Goal: Check status: Check status

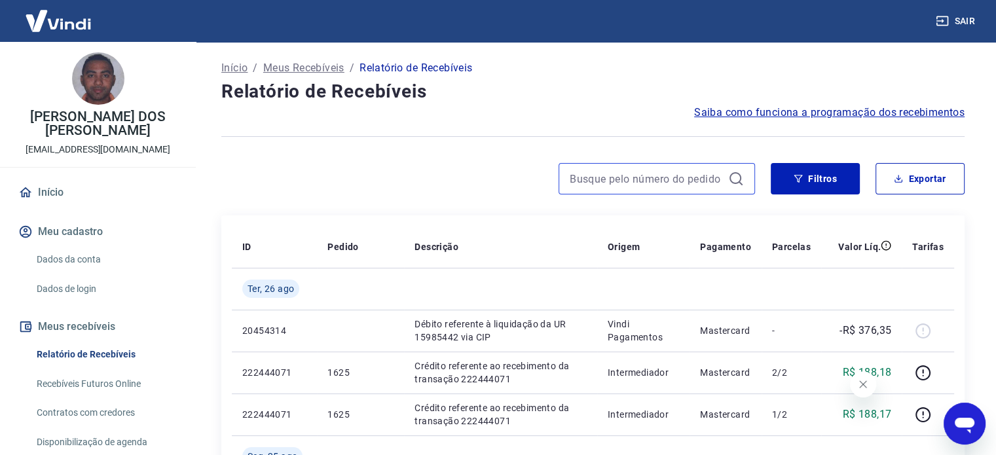
click at [589, 169] on input at bounding box center [646, 179] width 153 height 20
paste input "461"
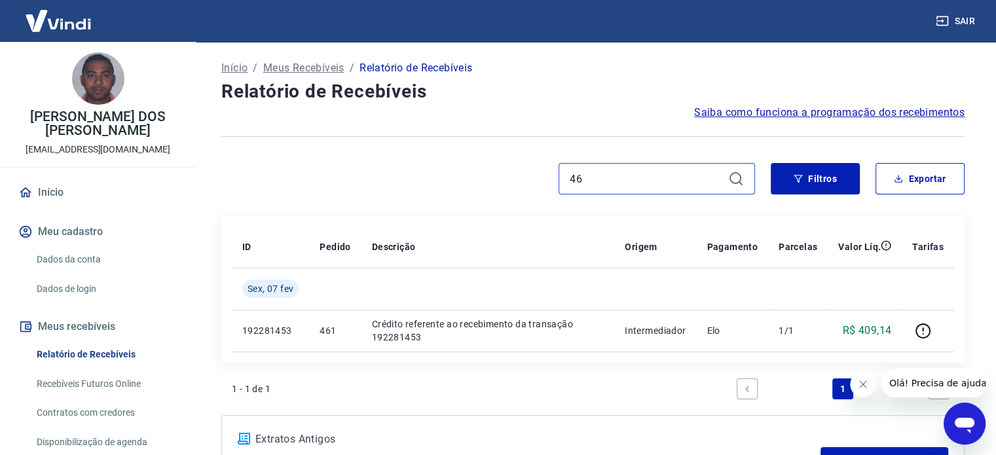
type input "4"
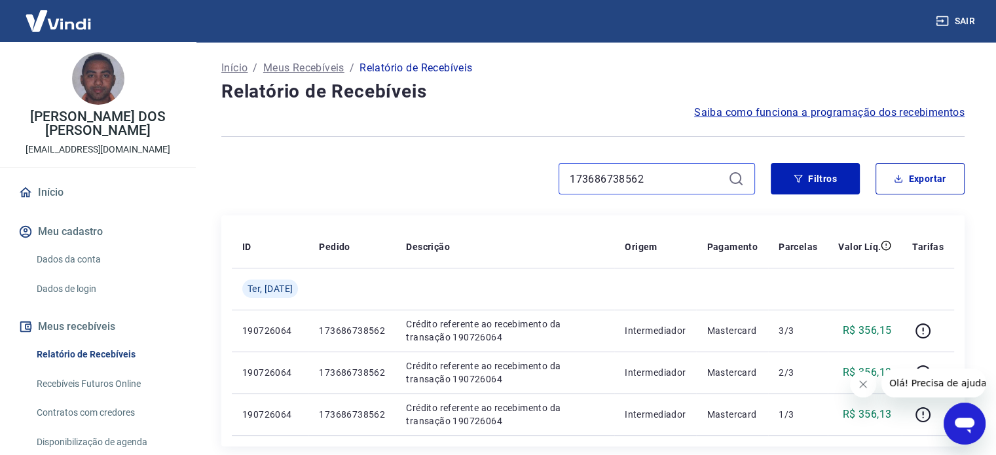
click at [652, 179] on input "173686738562" at bounding box center [646, 179] width 153 height 20
type input "1"
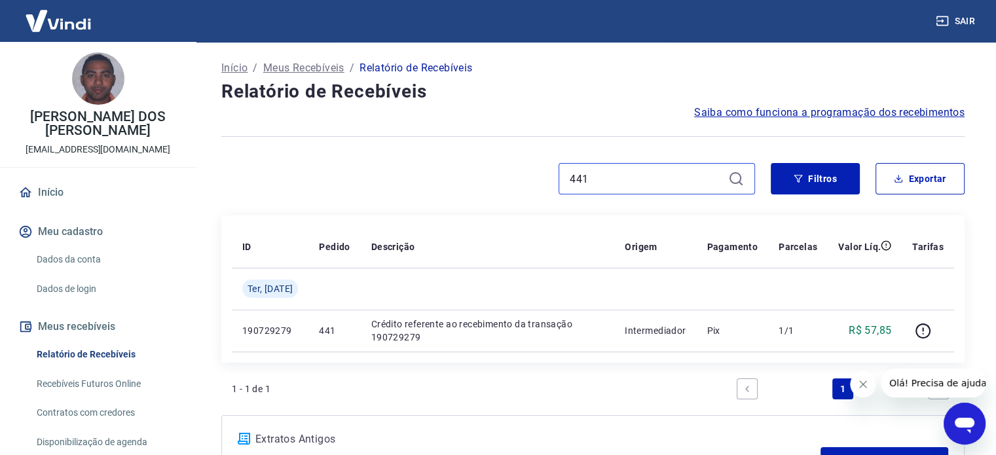
click at [670, 179] on input "441" at bounding box center [646, 179] width 153 height 20
type input "4"
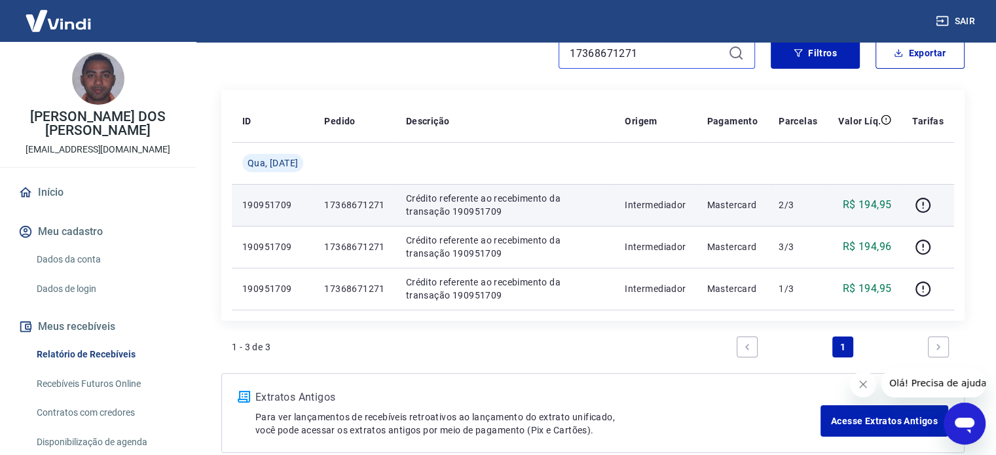
scroll to position [131, 0]
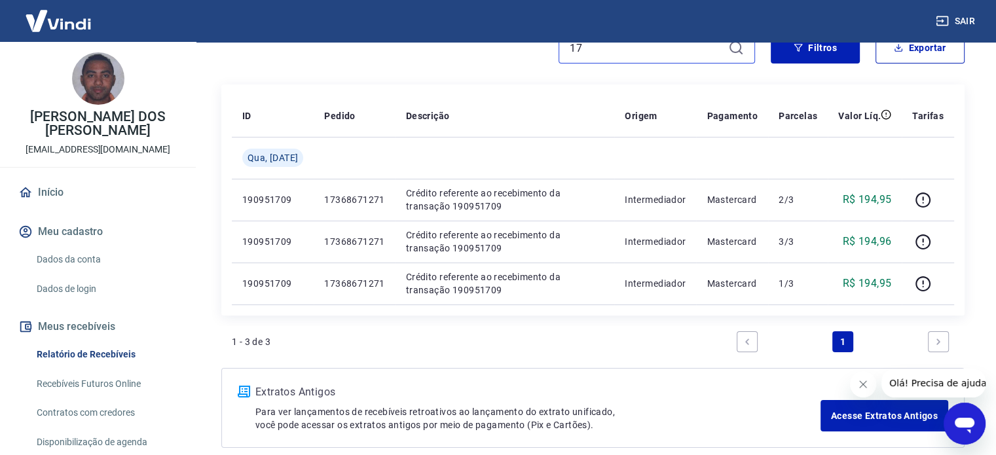
type input "1"
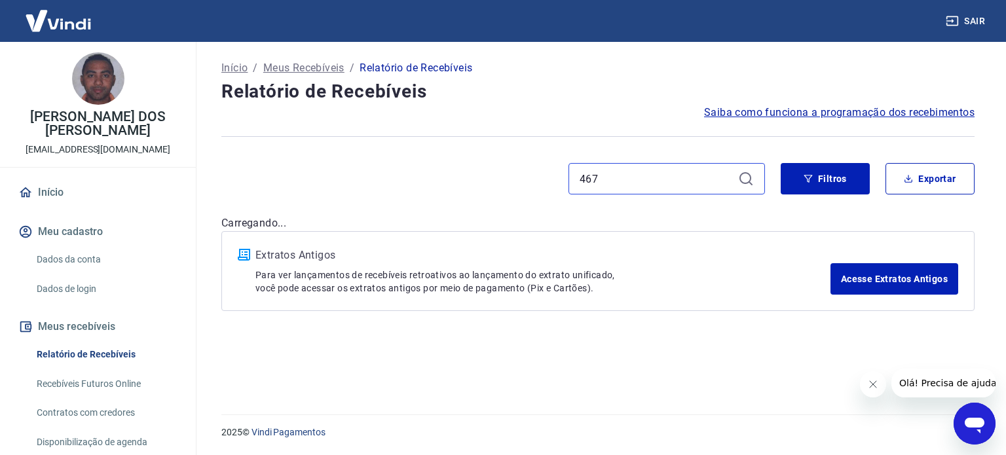
click at [632, 180] on input "467" at bounding box center [655, 179] width 153 height 20
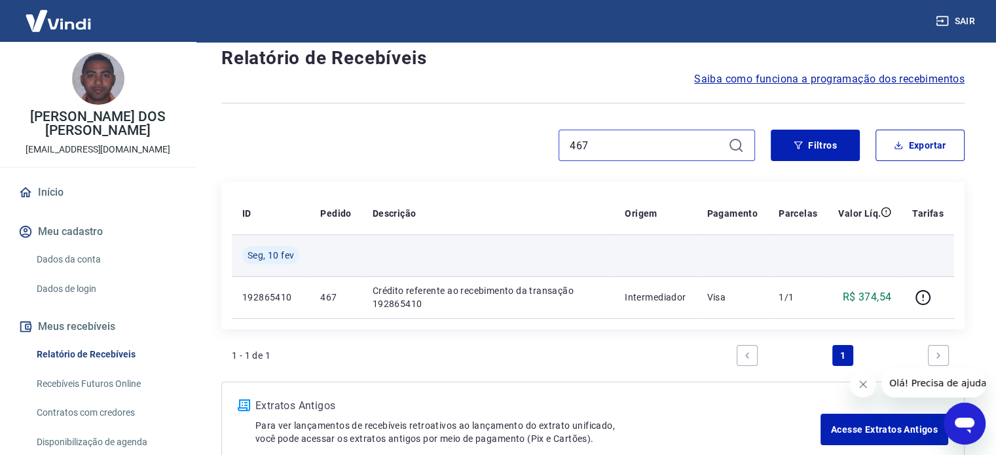
scroll to position [65, 0]
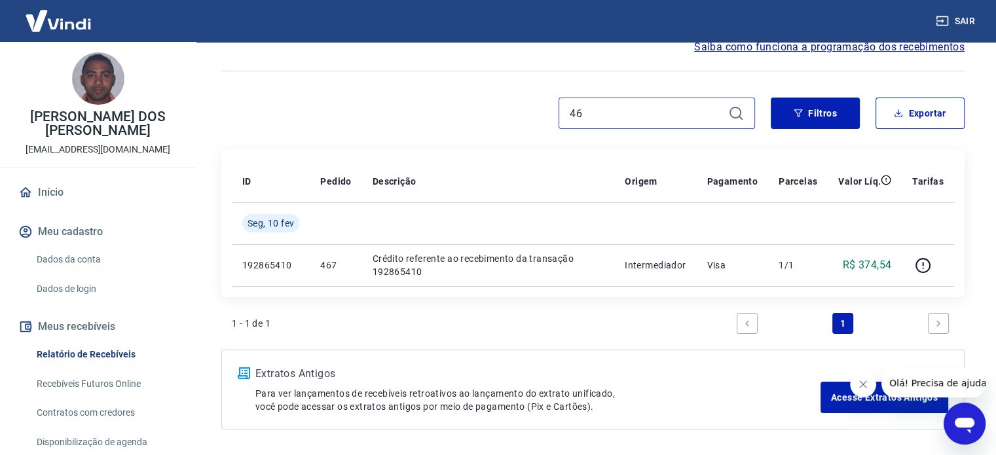
type input "4"
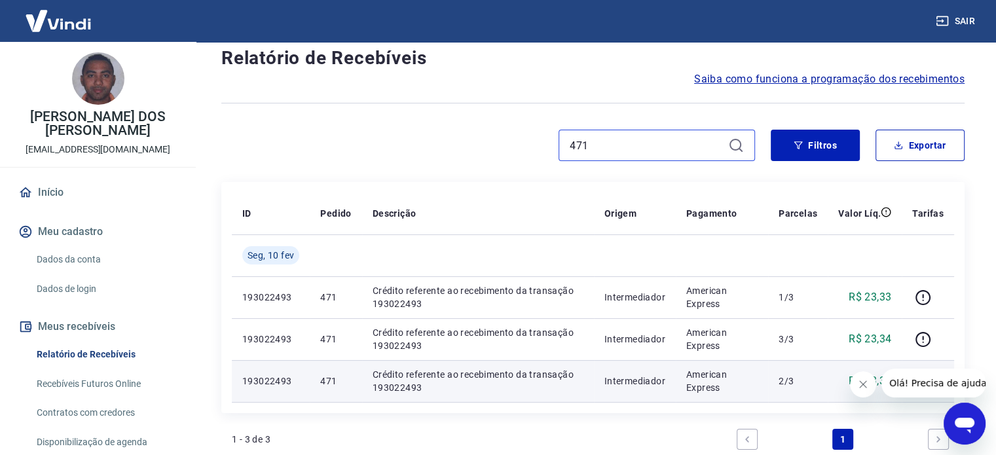
scroll to position [65, 0]
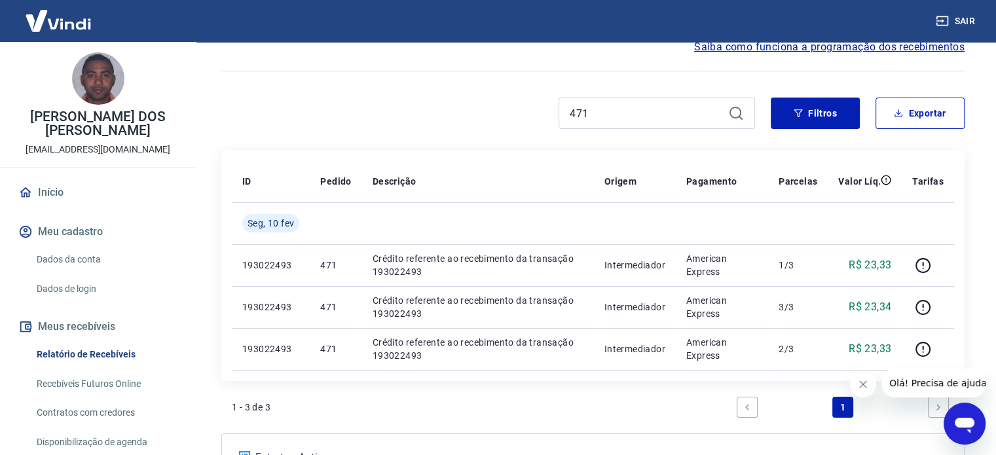
click at [862, 384] on icon "Fechar mensagem da empresa" at bounding box center [863, 384] width 10 height 10
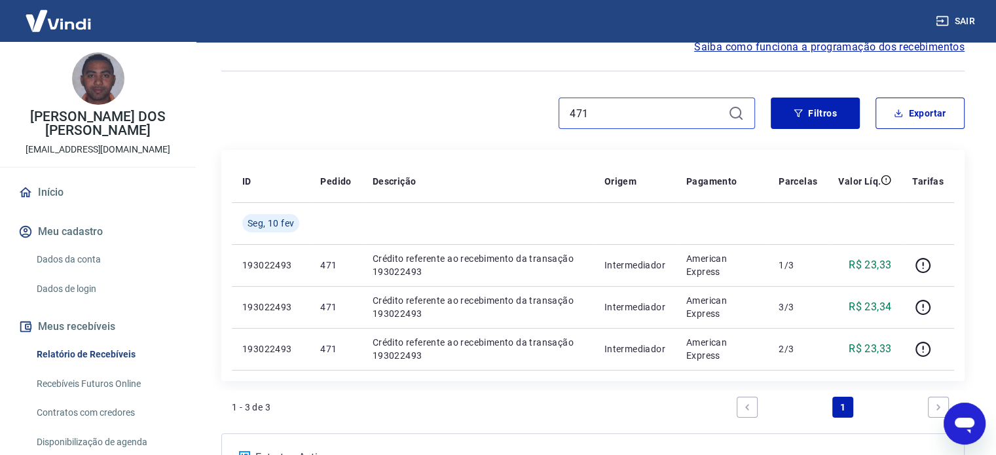
click at [600, 114] on input "471" at bounding box center [646, 113] width 153 height 20
type input "4"
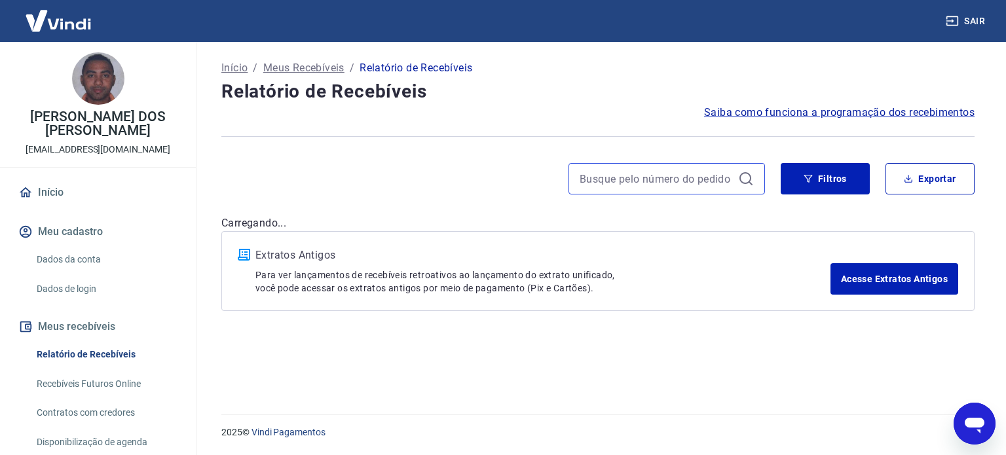
type input "17382529241-1"
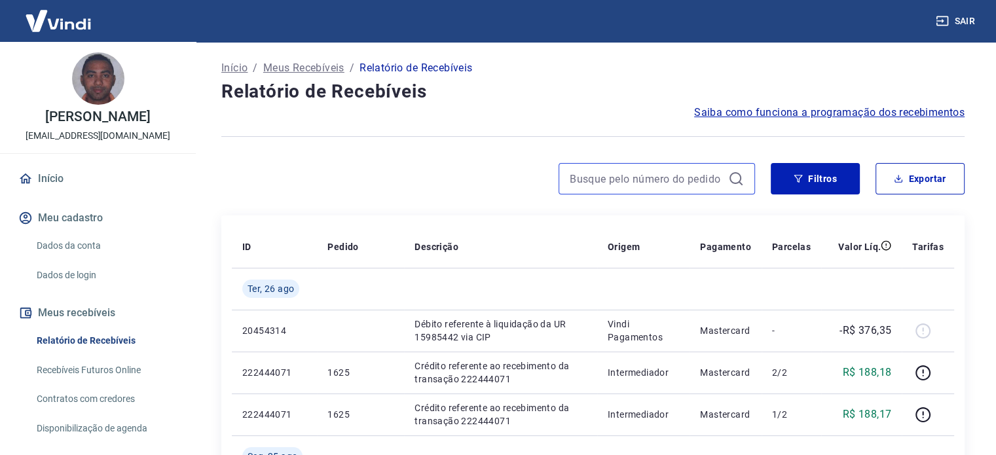
click at [592, 183] on input at bounding box center [646, 179] width 153 height 20
paste input "17382529241-1"
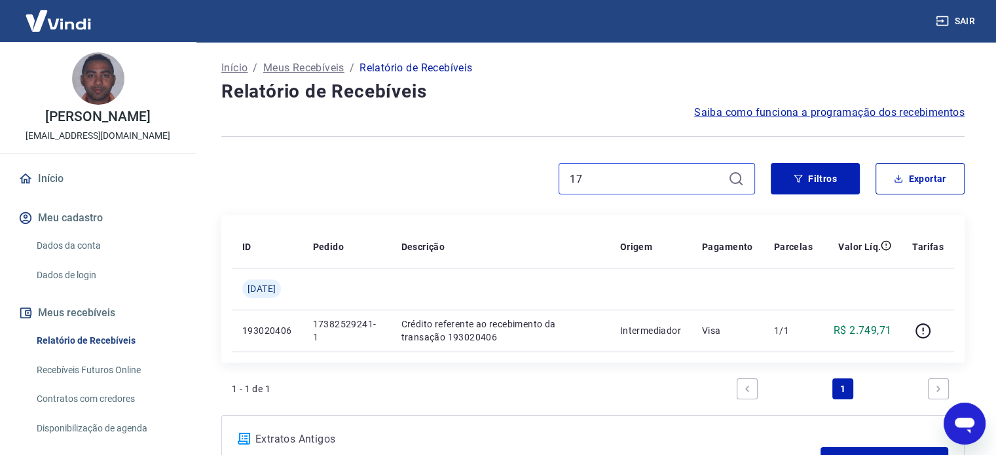
type input "1"
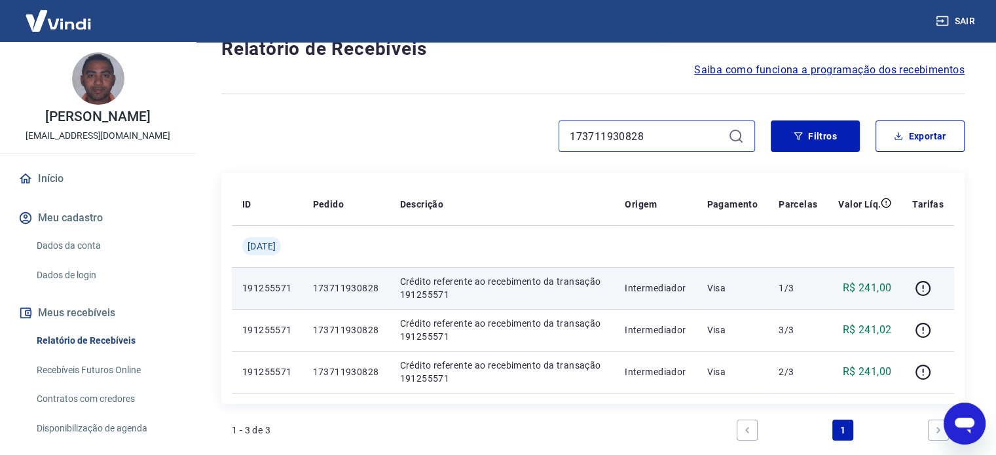
scroll to position [65, 0]
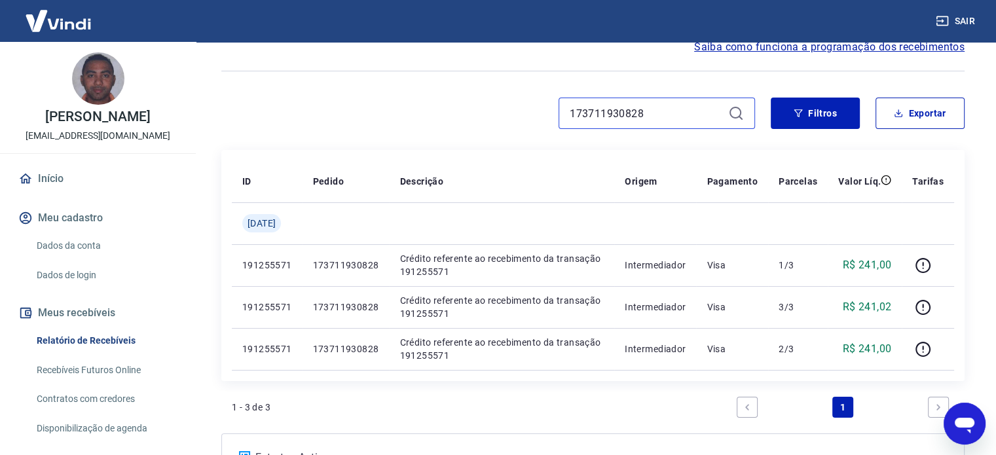
click at [682, 105] on input "173711930828" at bounding box center [646, 113] width 153 height 20
type input "1"
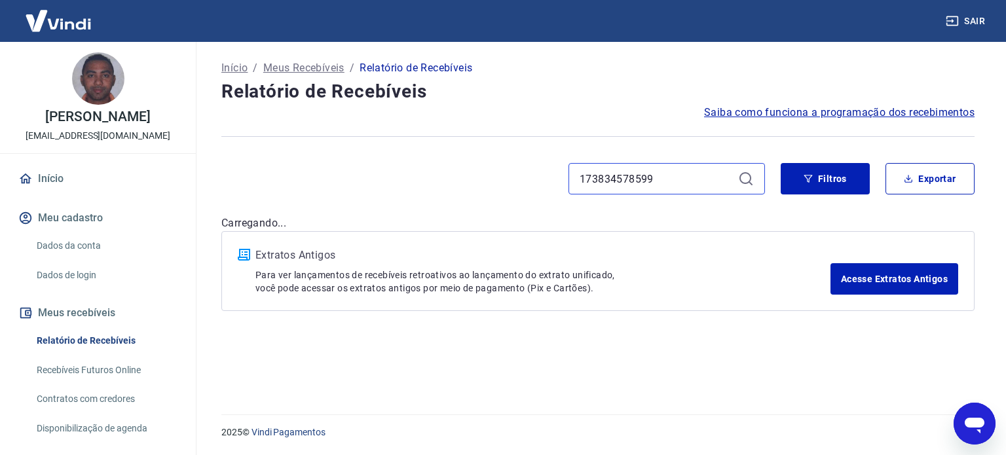
type input "173834578599"
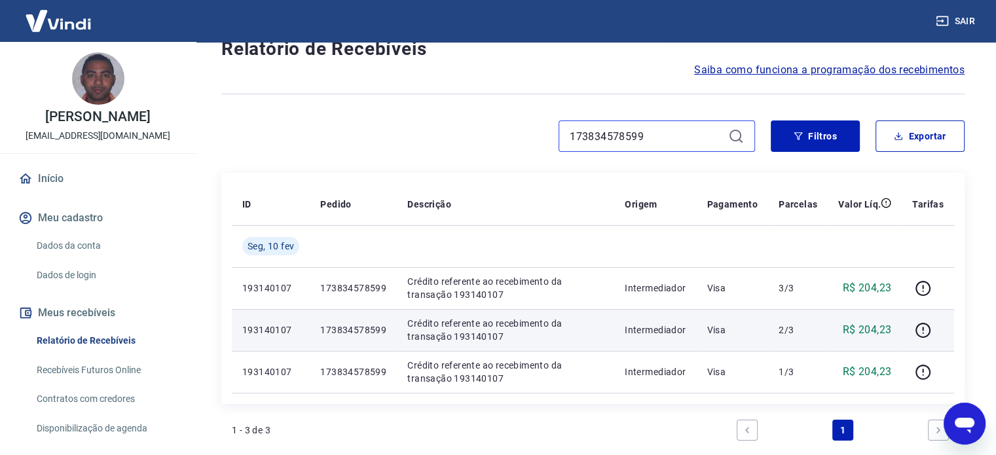
scroll to position [131, 0]
